Goal: Book appointment/travel/reservation

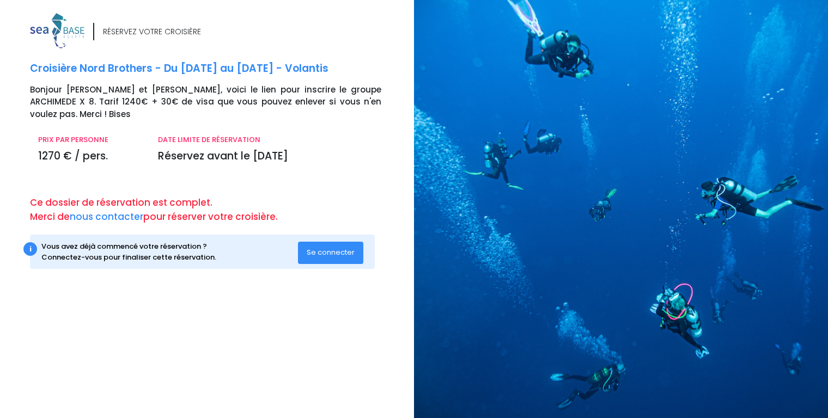
click at [326, 247] on span "Se connecter" at bounding box center [331, 252] width 48 height 10
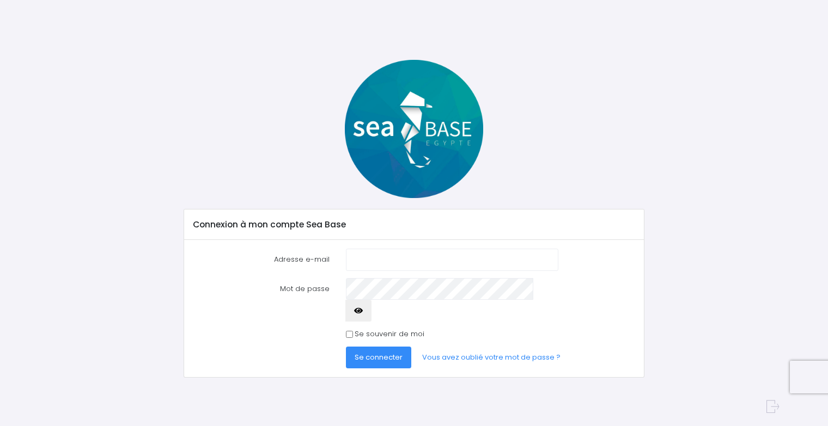
type input "hello@seasoon.be"
click at [374, 352] on span "Se connecter" at bounding box center [379, 357] width 48 height 10
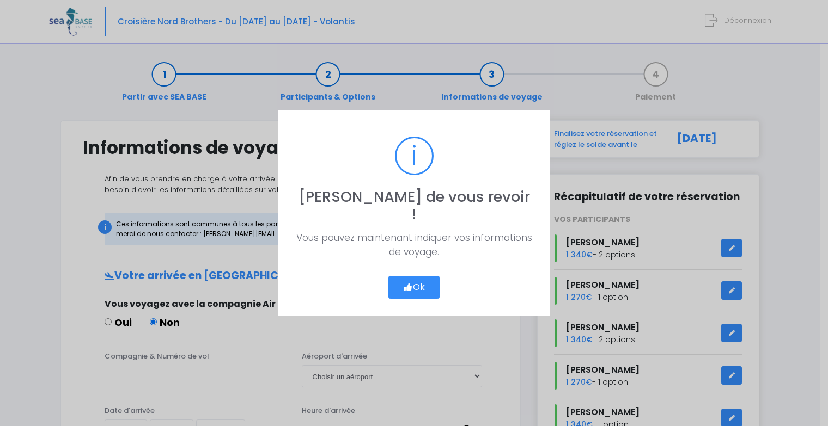
click at [420, 280] on button "Ok" at bounding box center [413, 287] width 51 height 23
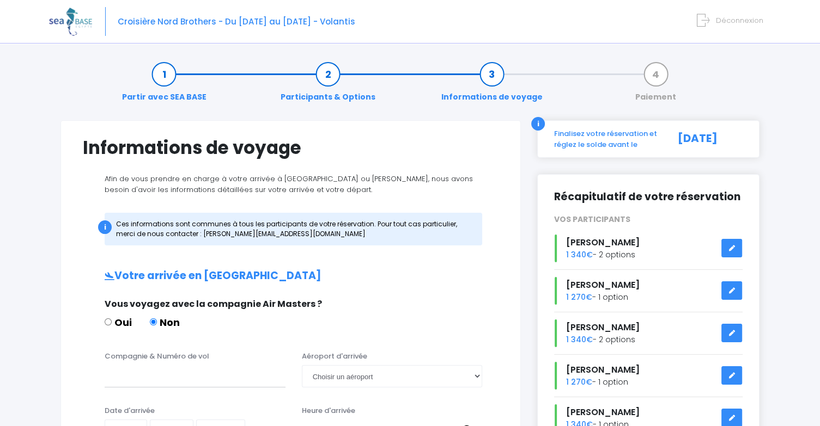
click at [70, 17] on img at bounding box center [70, 22] width 43 height 28
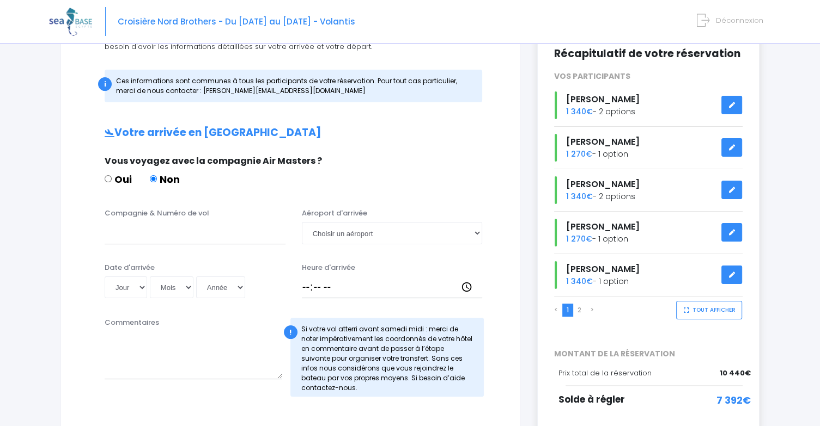
scroll to position [163, 0]
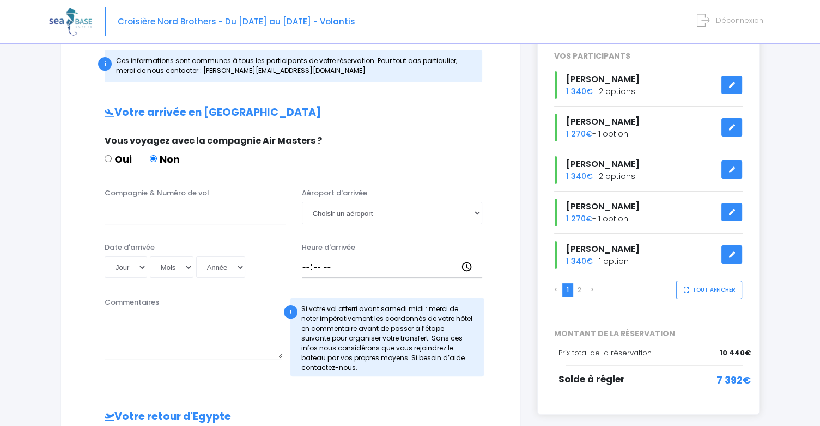
click at [720, 292] on button "TOUT AFFICHER" at bounding box center [709, 290] width 66 height 19
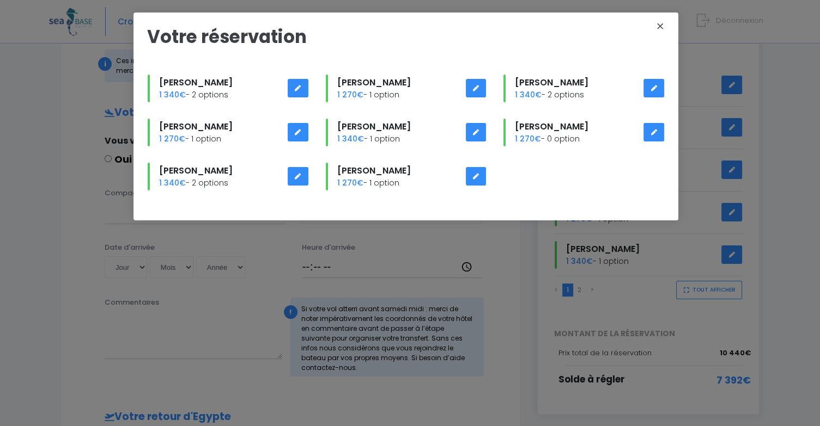
click at [660, 25] on button "X" at bounding box center [660, 27] width 23 height 17
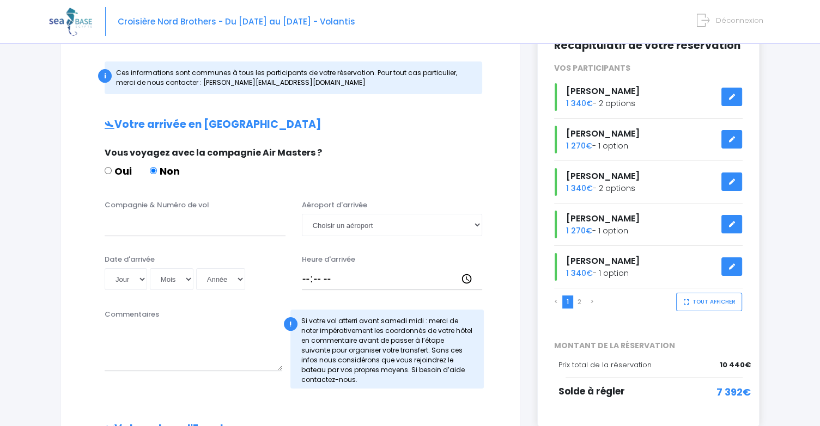
scroll to position [0, 0]
